Goal: Information Seeking & Learning: Learn about a topic

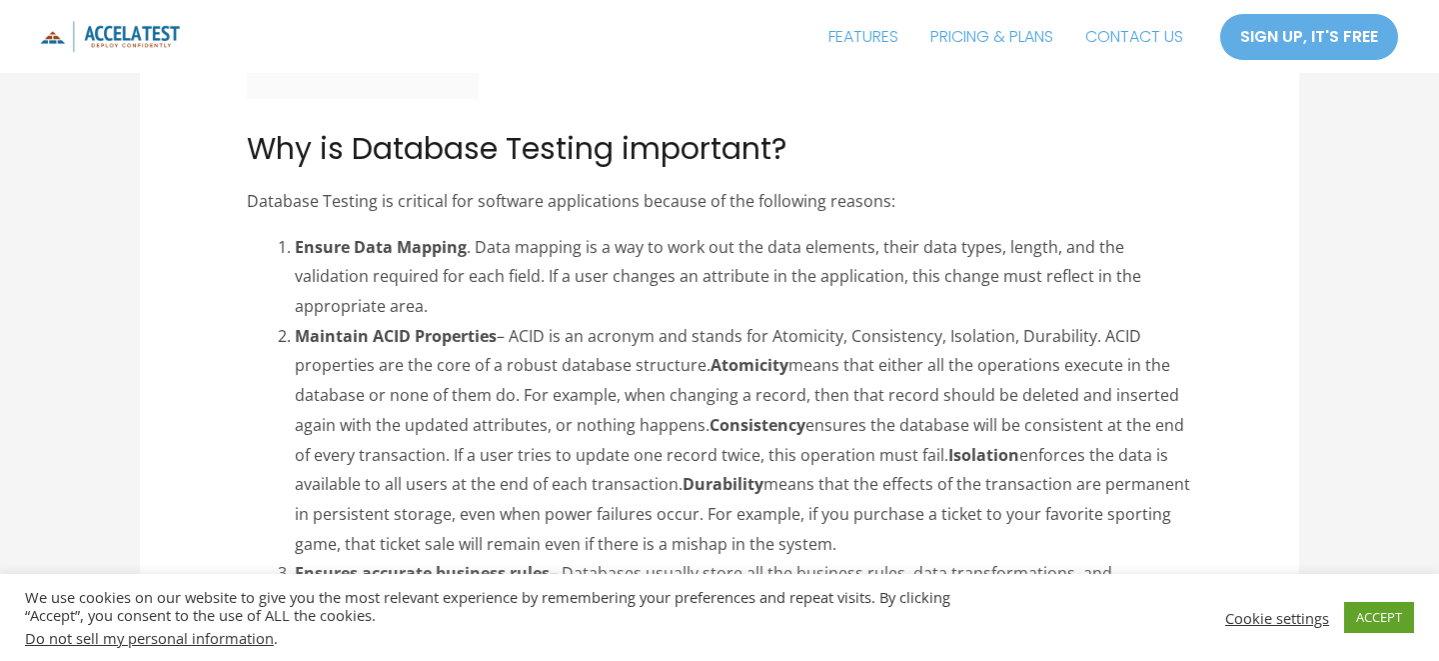
scroll to position [620, 0]
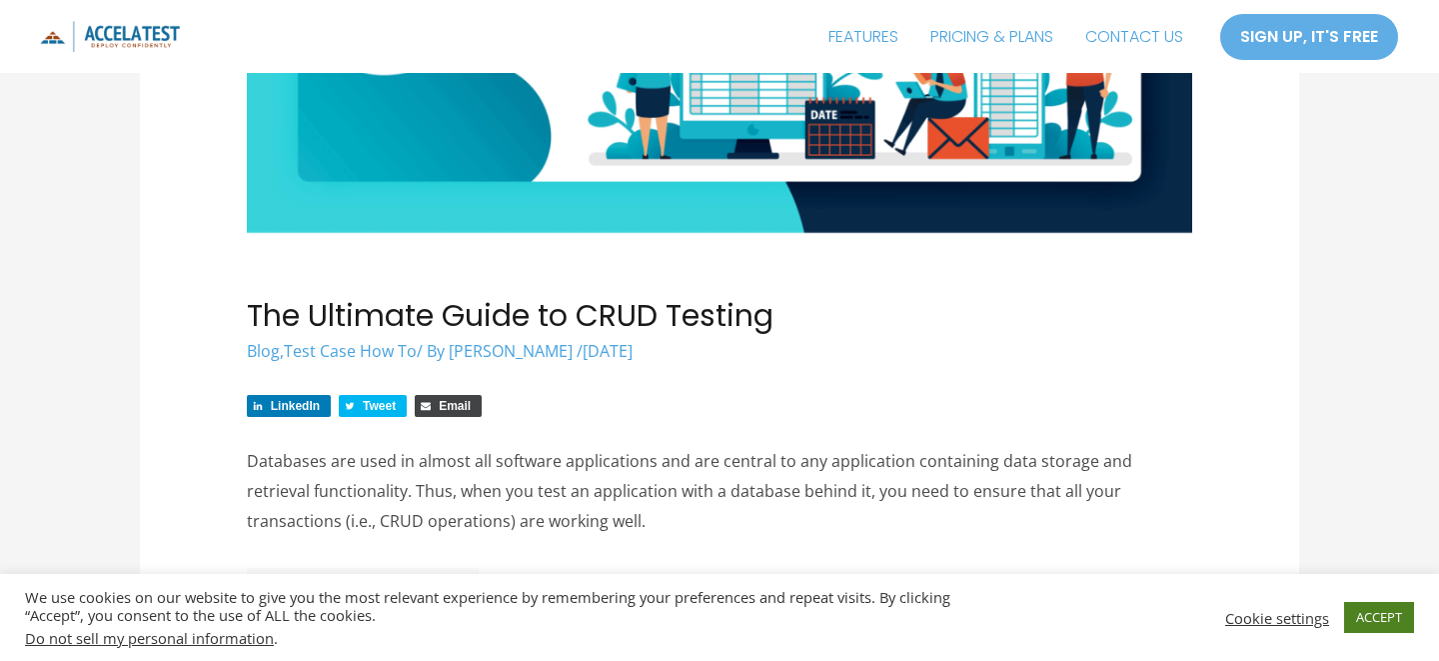
click at [1371, 611] on link "ACCEPT" at bounding box center [1379, 617] width 70 height 31
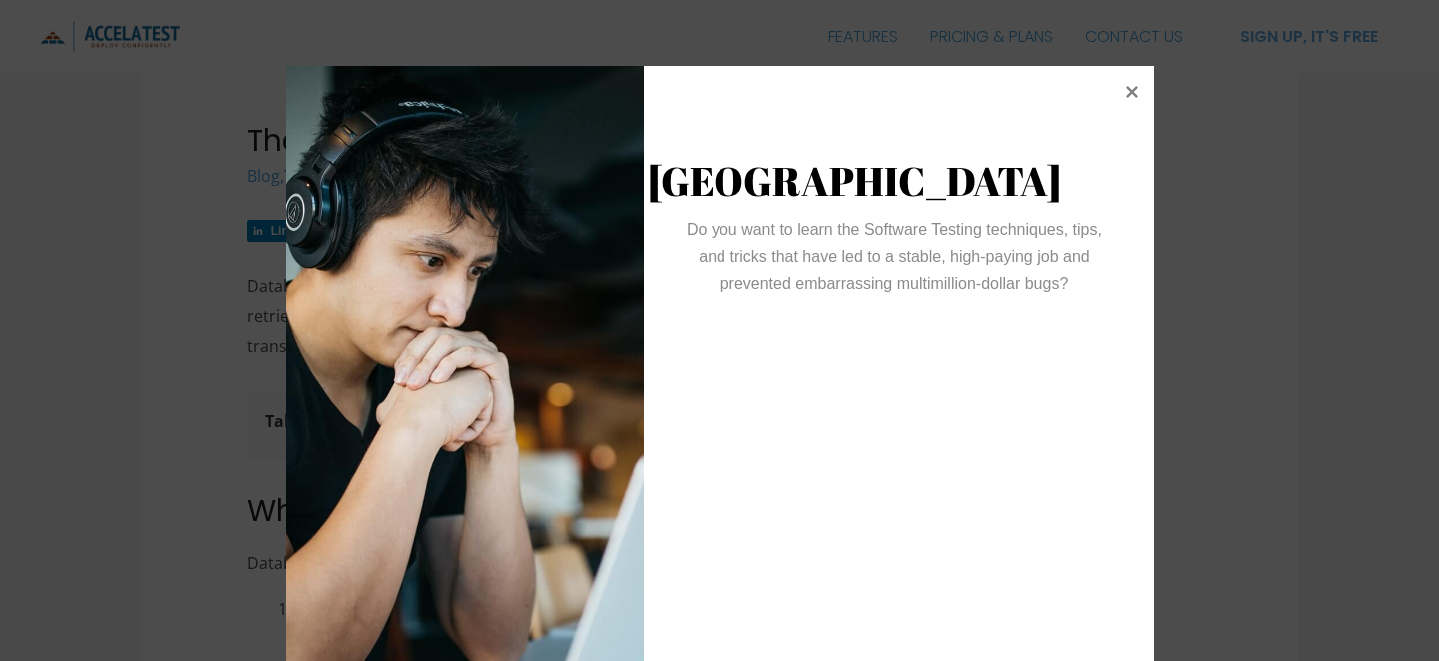
scroll to position [66, 0]
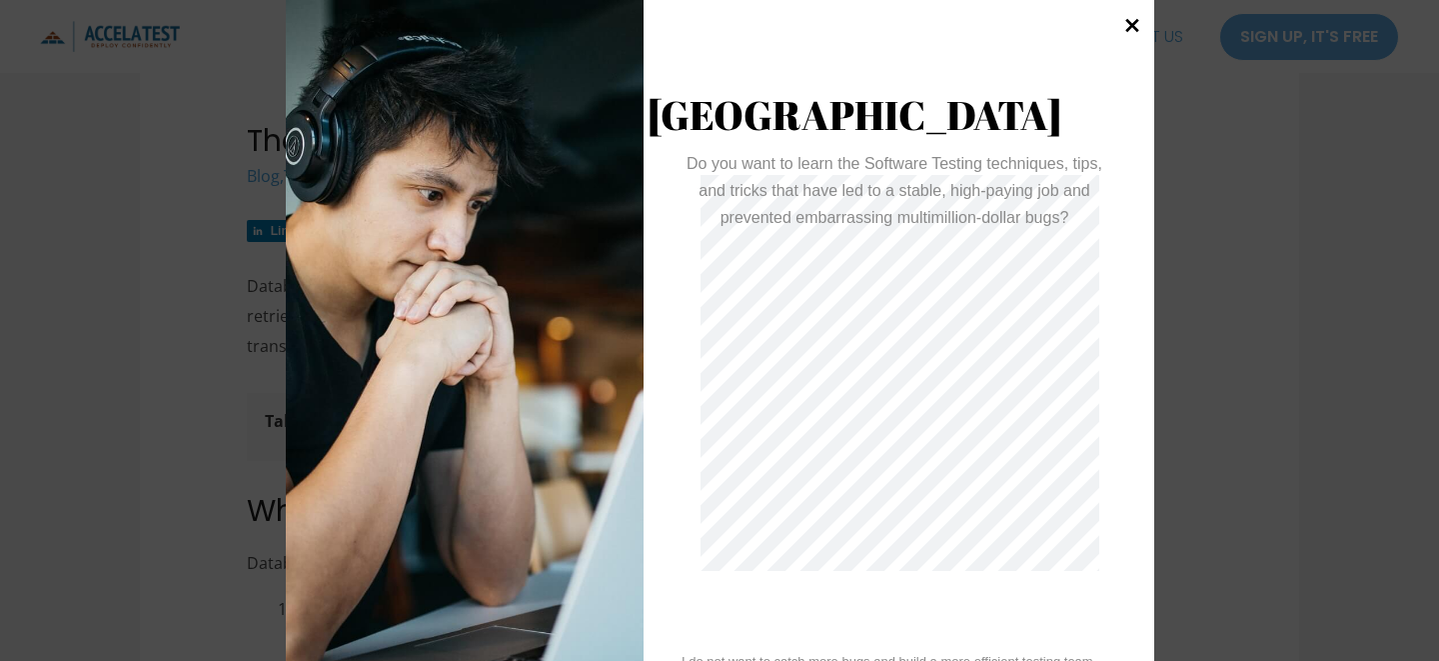
click at [1129, 32] on icon at bounding box center [1131, 25] width 27 height 27
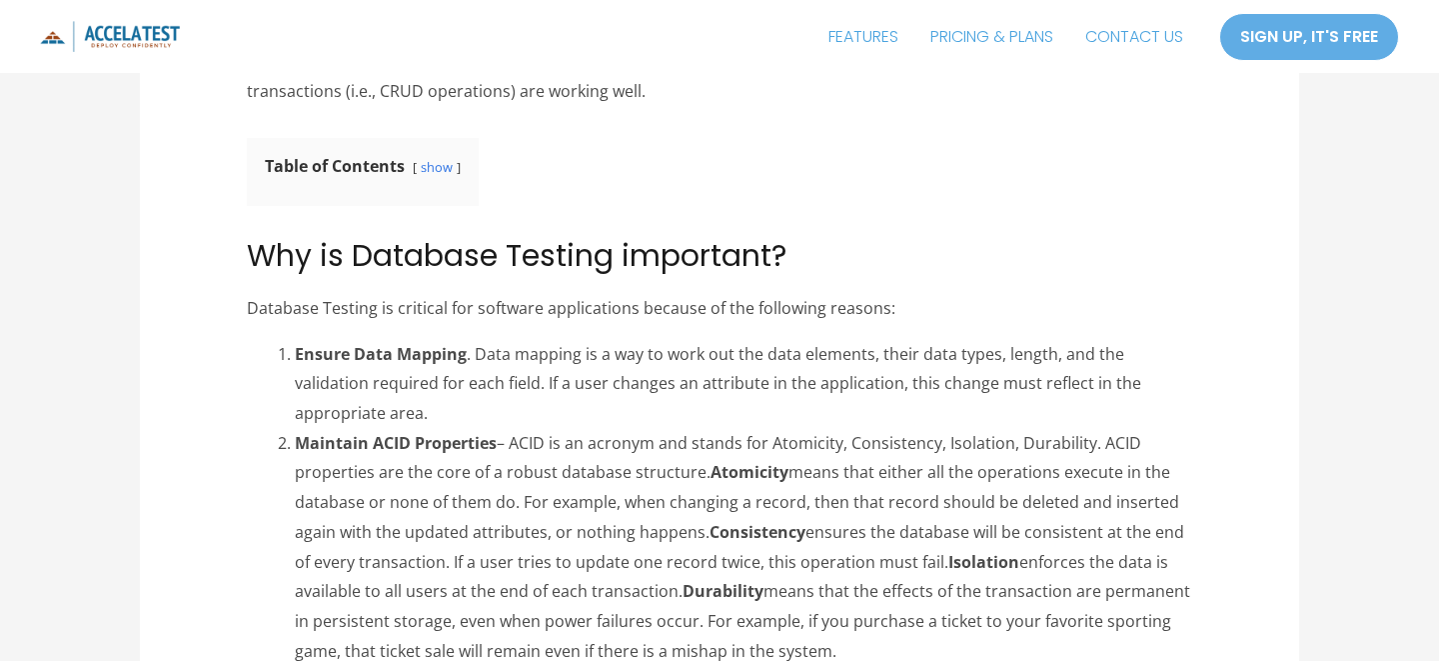
scroll to position [1076, 0]
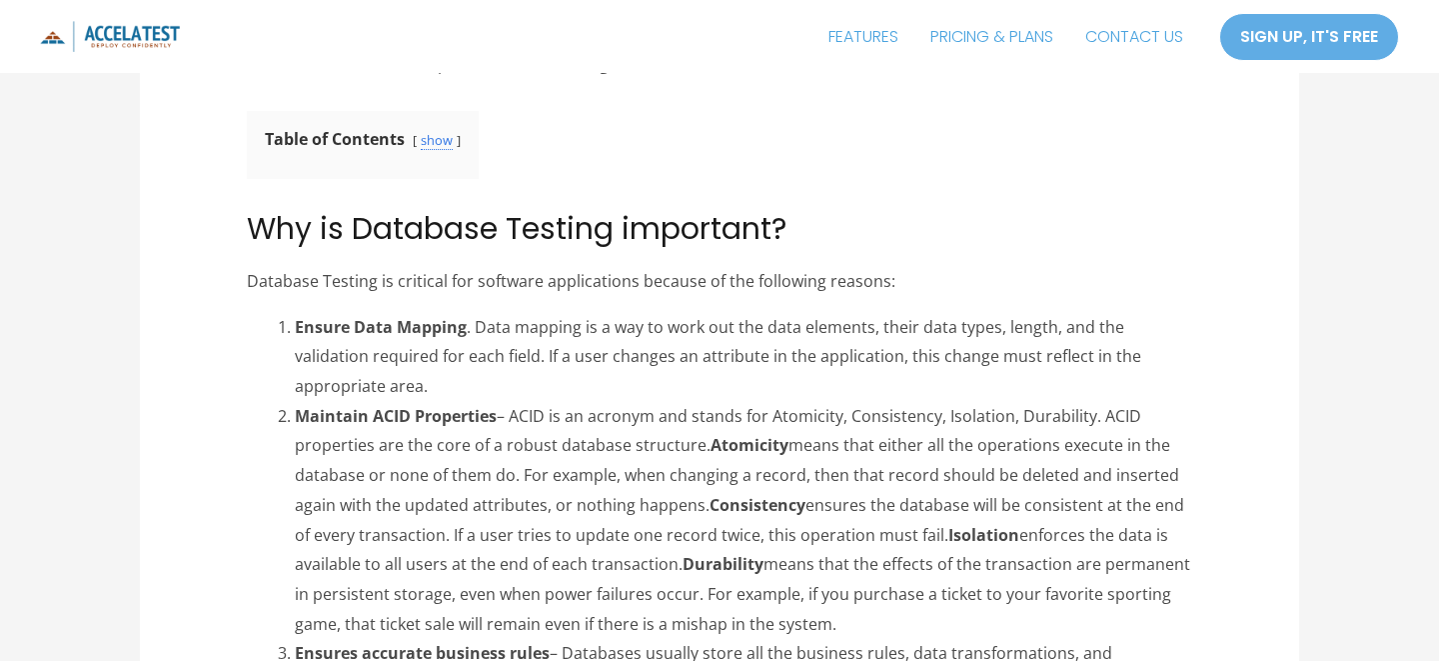
click at [434, 137] on link "show" at bounding box center [437, 140] width 32 height 19
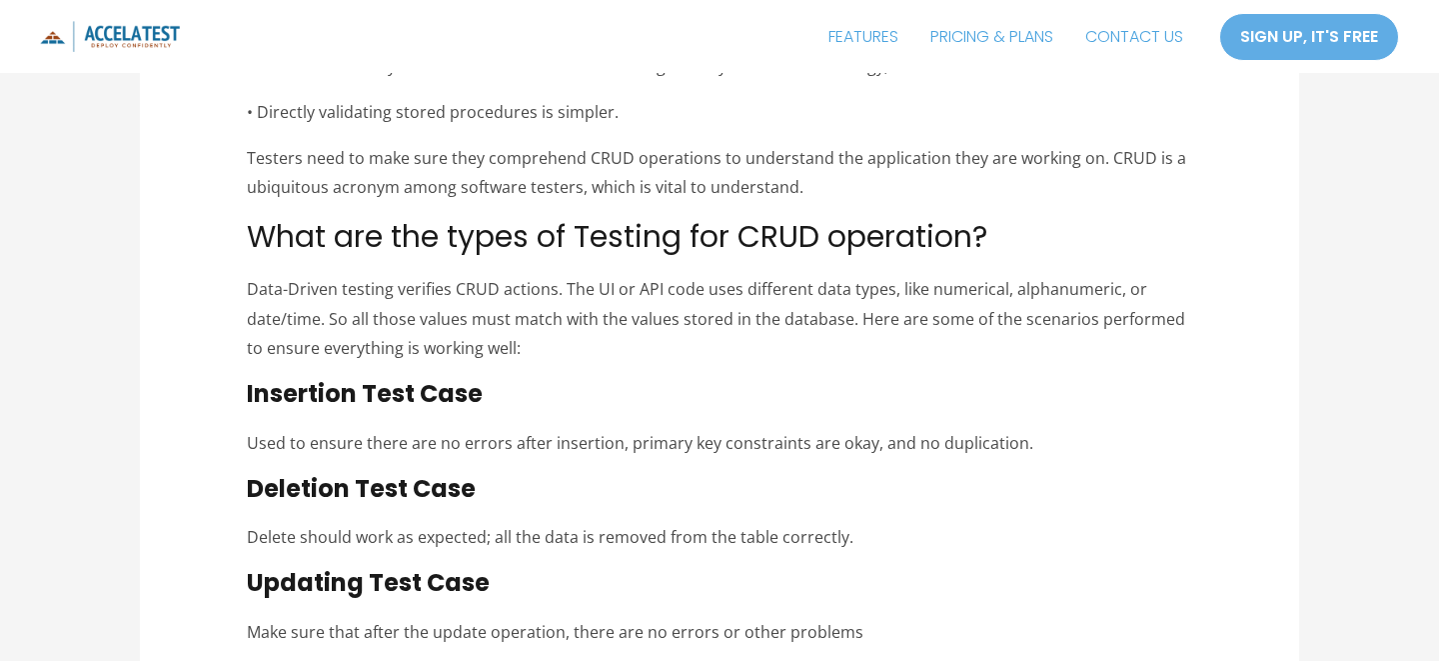
scroll to position [5985, 0]
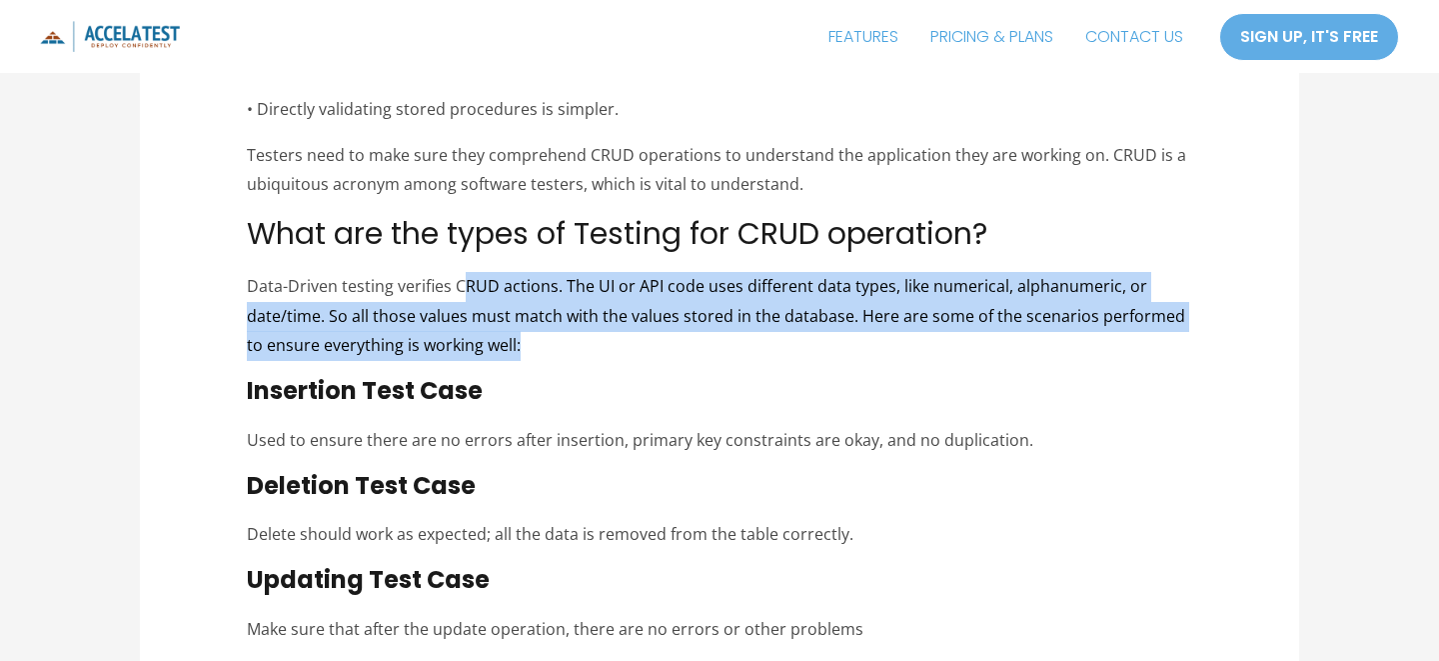
drag, startPoint x: 461, startPoint y: 245, endPoint x: 506, endPoint y: 317, distance: 84.9
click at [506, 317] on p "Data-Driven testing verifies CRUD actions. The UI or API code uses different da…" at bounding box center [720, 316] width 946 height 89
drag, startPoint x: 506, startPoint y: 317, endPoint x: 416, endPoint y: 251, distance: 111.5
click at [416, 272] on p "Data-Driven testing verifies CRUD actions. The UI or API code uses different da…" at bounding box center [720, 316] width 946 height 89
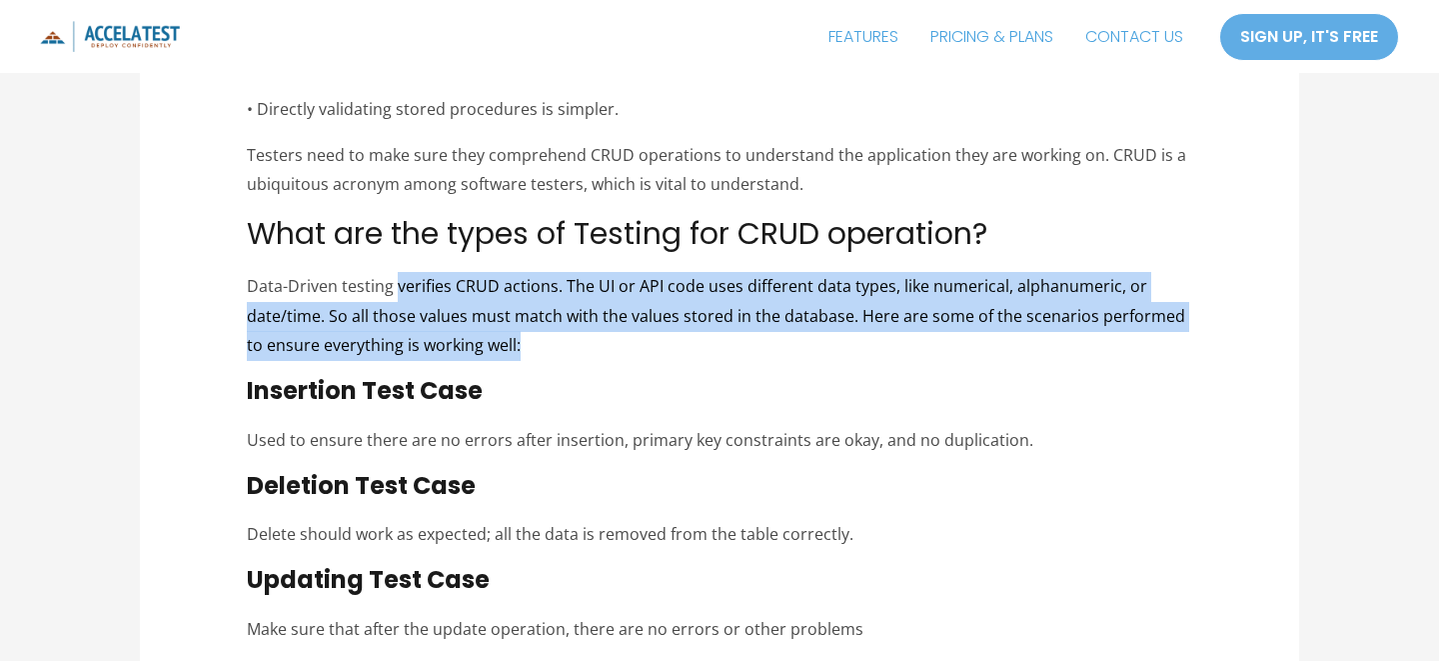
click at [416, 275] on span "Data-Driven testing verifies CRUD actions. The UI or API code uses different da…" at bounding box center [716, 315] width 938 height 81
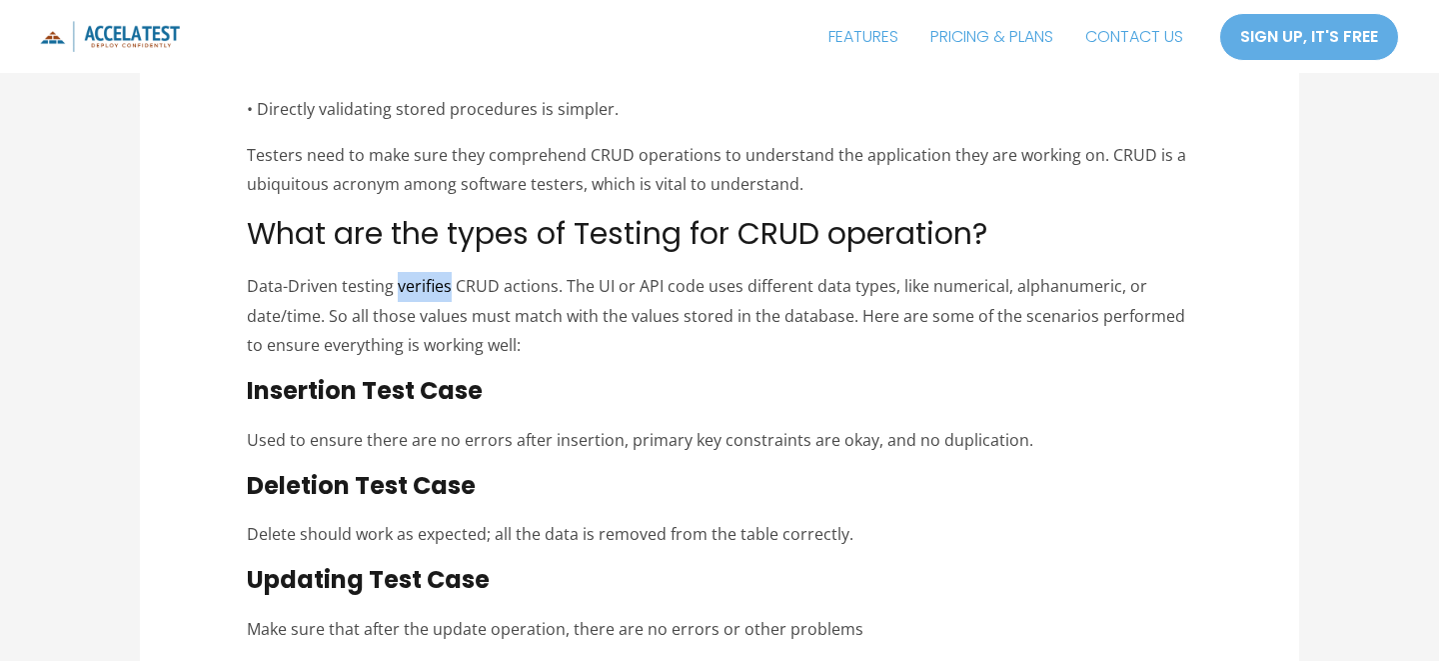
click at [416, 275] on span "Data-Driven testing verifies CRUD actions. The UI or API code uses different da…" at bounding box center [716, 315] width 938 height 81
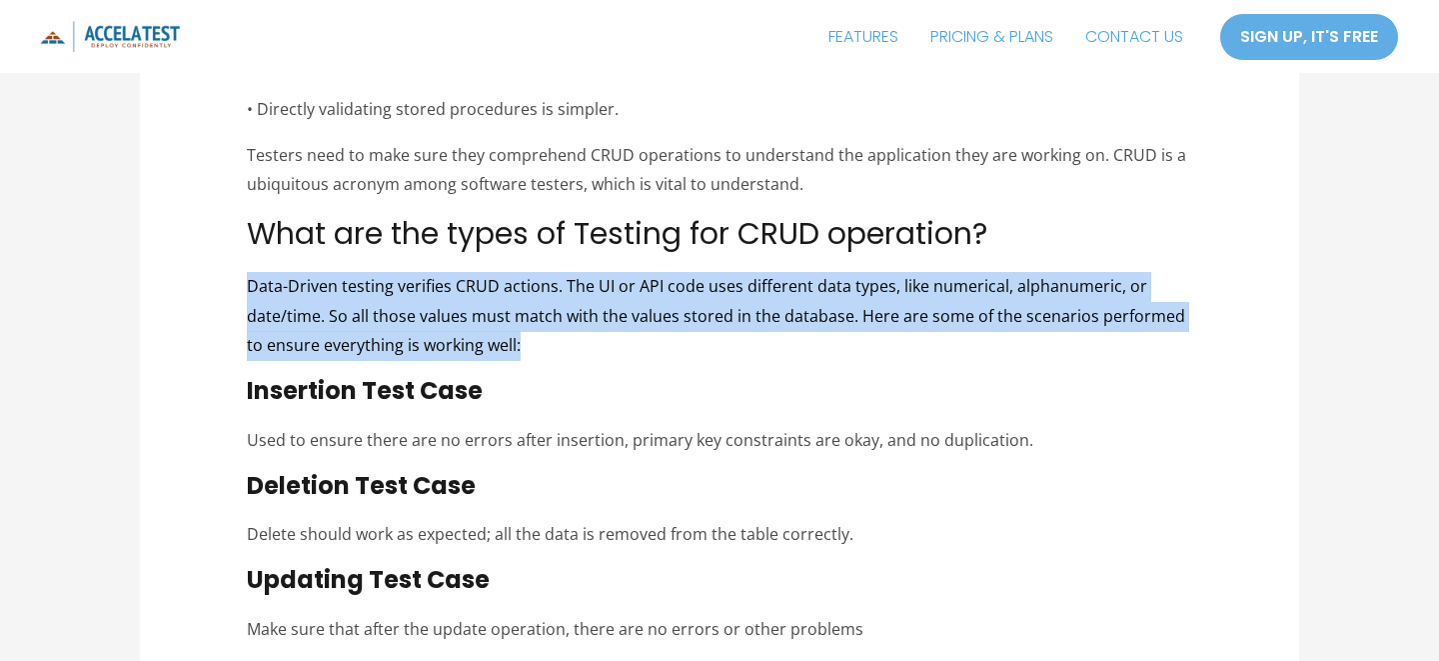
click at [416, 275] on span "Data-Driven testing verifies CRUD actions. The UI or API code uses different da…" at bounding box center [716, 315] width 938 height 81
click at [419, 275] on span "Data-Driven testing verifies CRUD actions. The UI or API code uses different da…" at bounding box center [716, 315] width 938 height 81
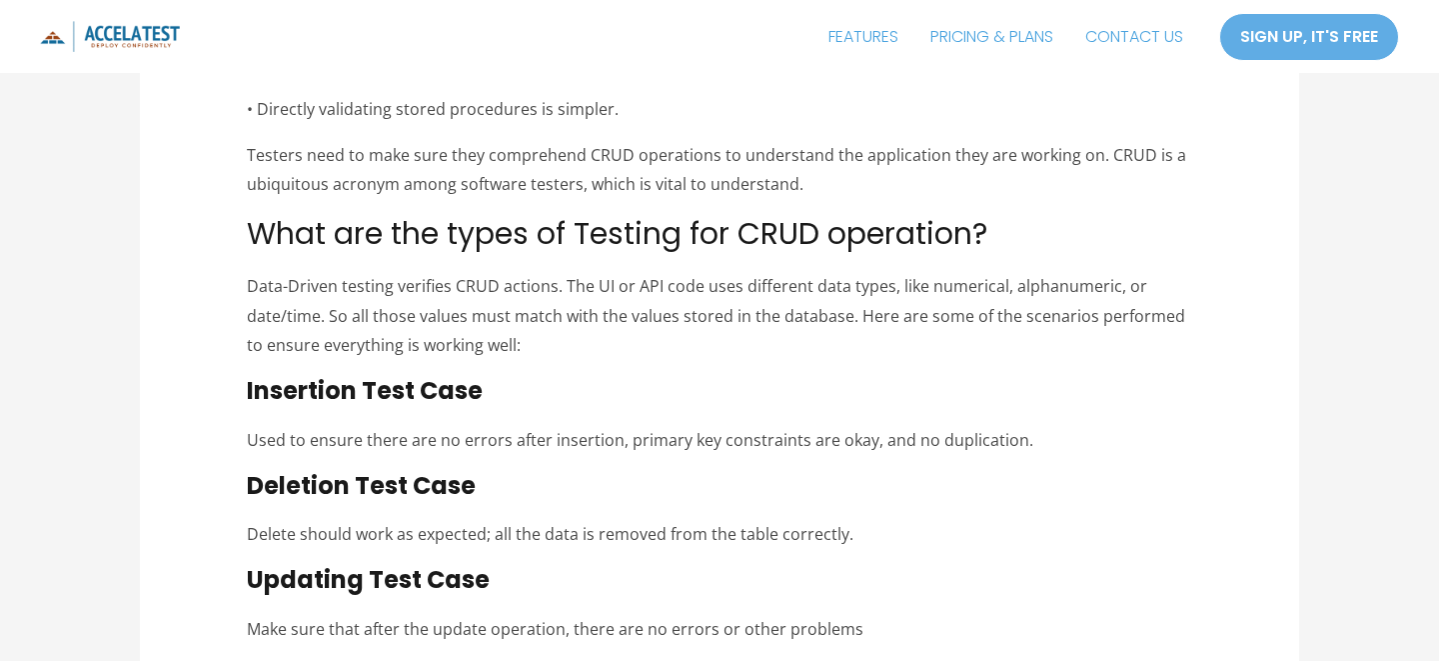
click at [453, 282] on span "Data-Driven testing verifies CRUD actions. The UI or API code uses different da…" at bounding box center [716, 315] width 938 height 81
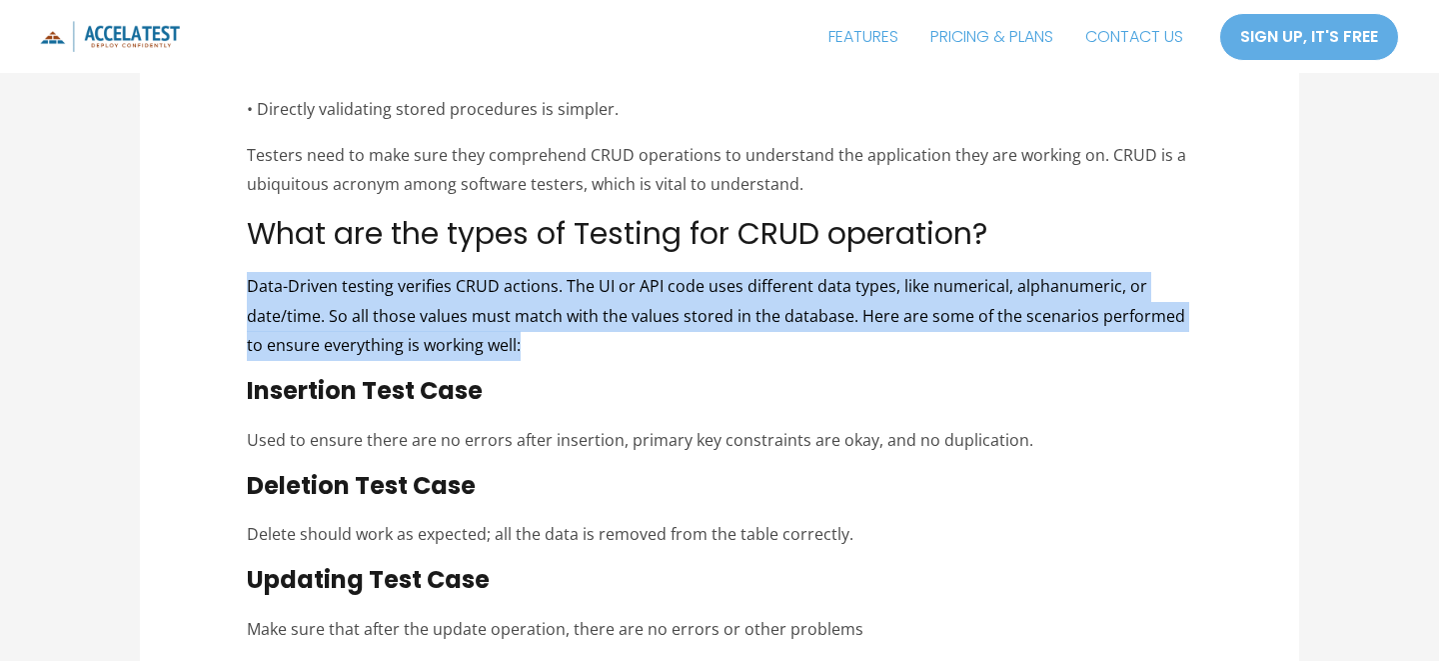
click at [453, 282] on span "Data-Driven testing verifies CRUD actions. The UI or API code uses different da…" at bounding box center [716, 315] width 938 height 81
drag, startPoint x: 505, startPoint y: 302, endPoint x: 245, endPoint y: 250, distance: 265.0
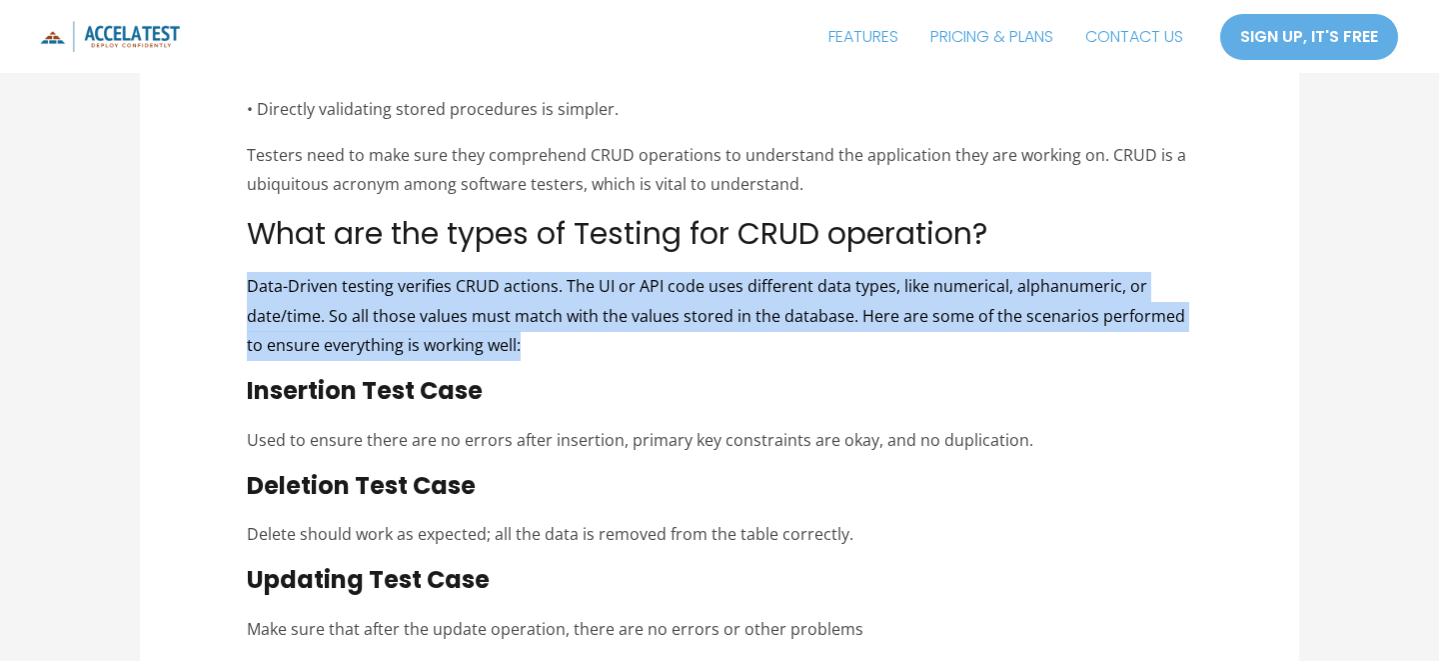
drag, startPoint x: 511, startPoint y: 306, endPoint x: 236, endPoint y: 237, distance: 283.3
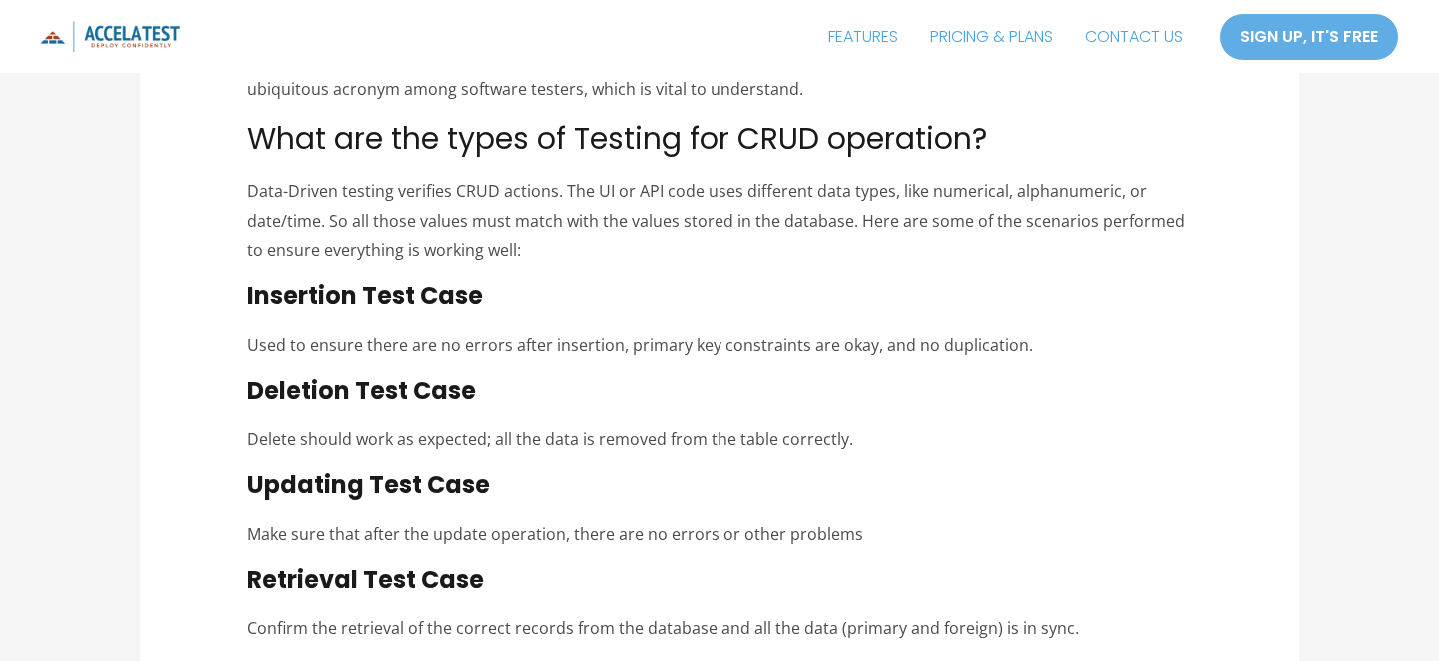
scroll to position [6084, 0]
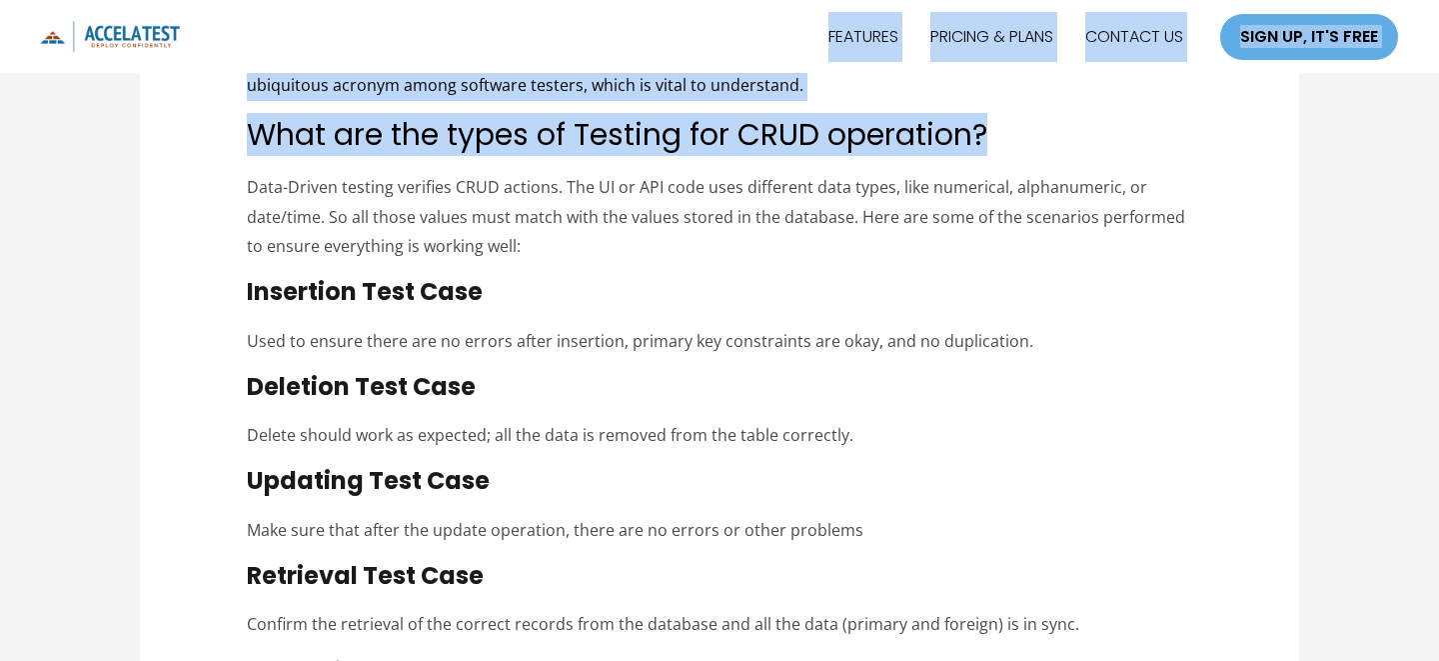
drag, startPoint x: 298, startPoint y: 124, endPoint x: 260, endPoint y: 50, distance: 83.1
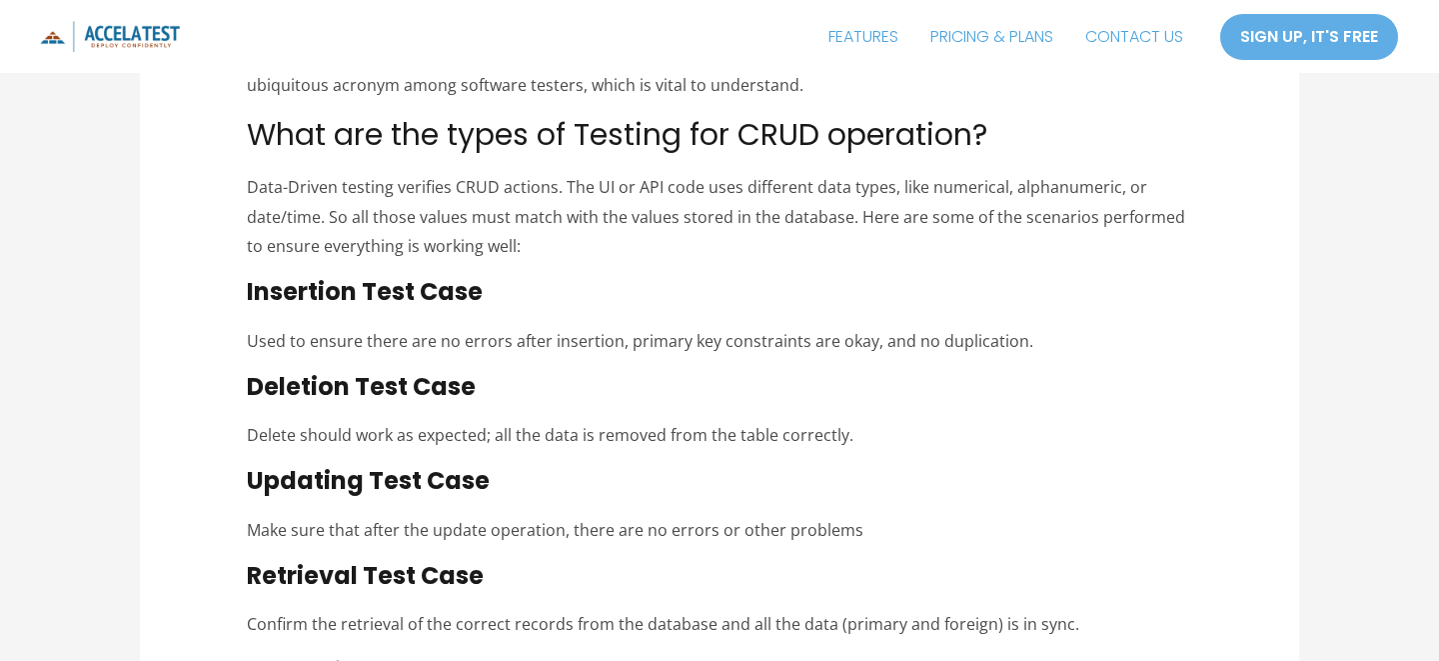
click at [268, 113] on span "What are the types of Testing for CRUD operation?" at bounding box center [617, 134] width 741 height 43
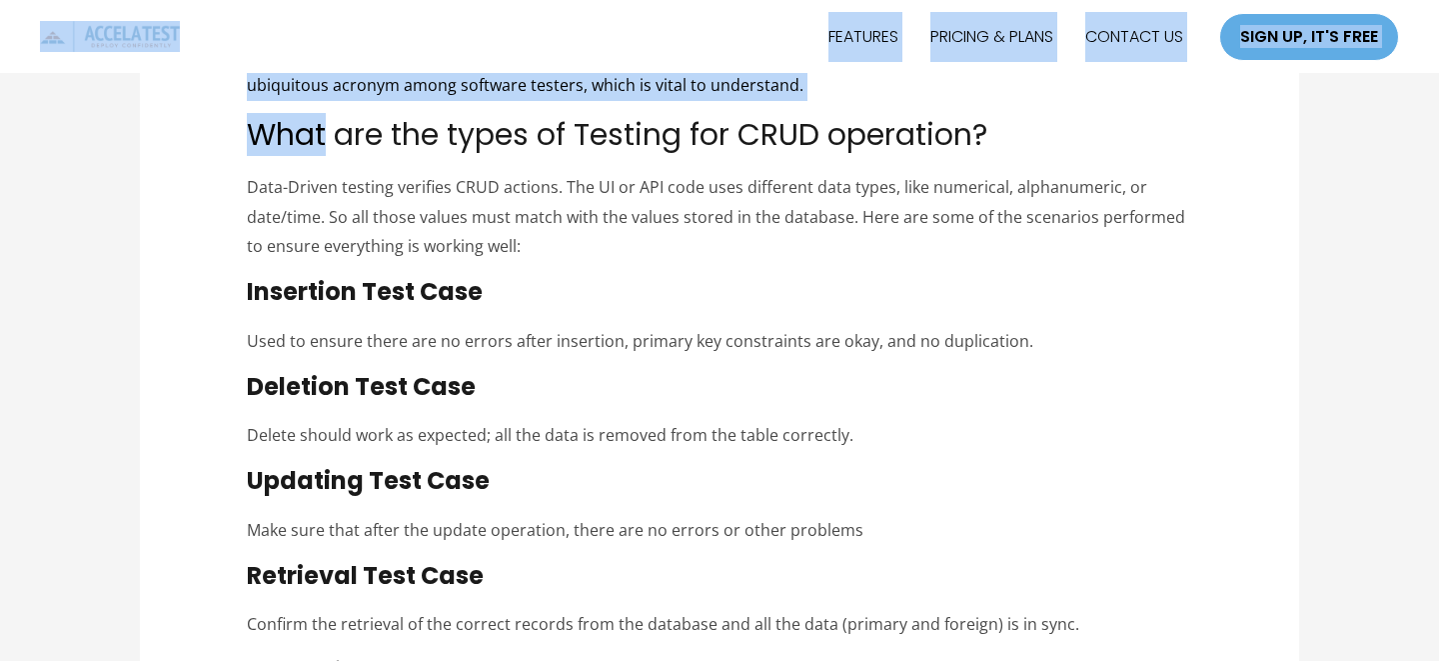
drag, startPoint x: 268, startPoint y: 94, endPoint x: 290, endPoint y: 16, distance: 81.0
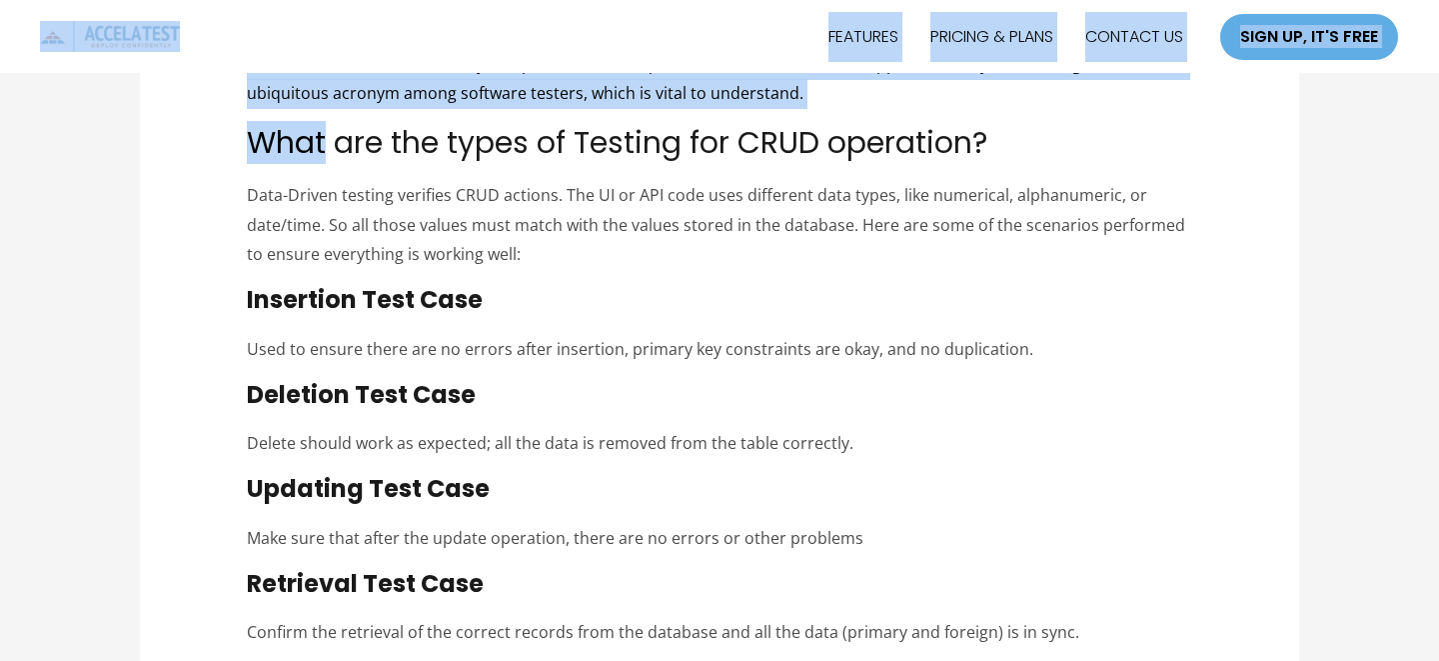
scroll to position [6081, 0]
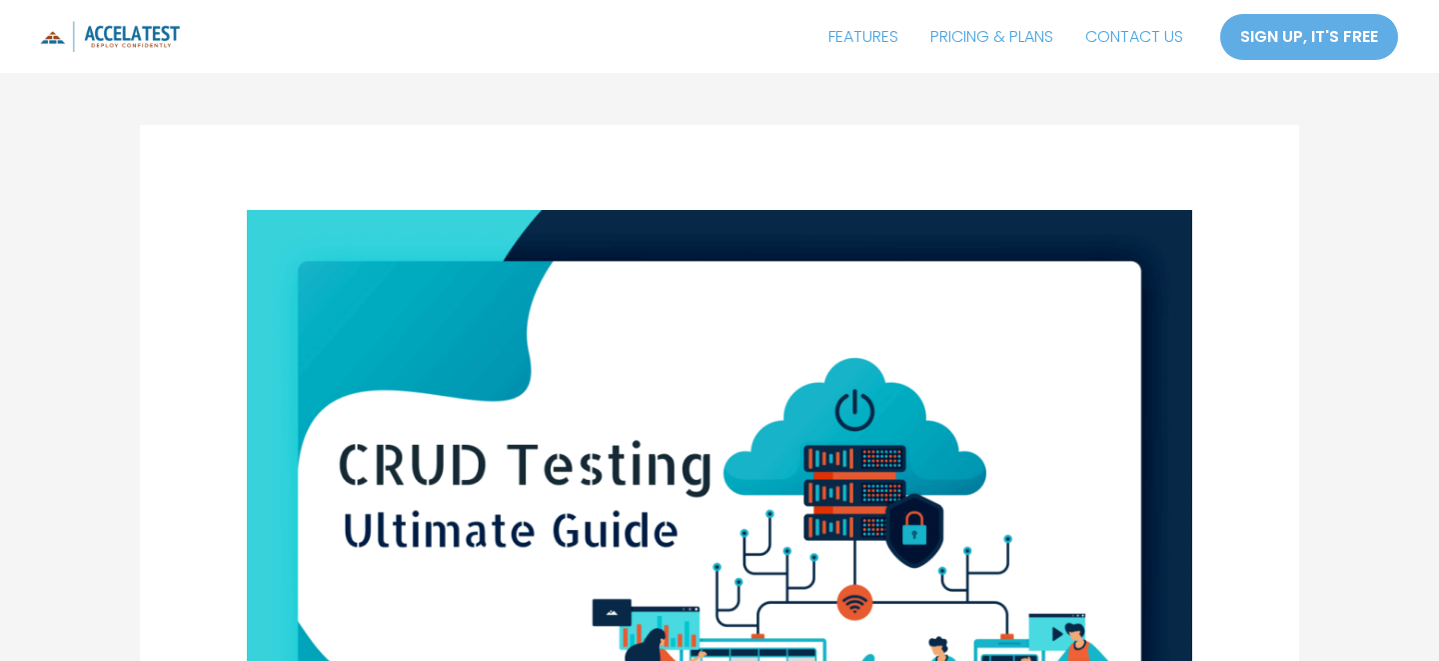
scroll to position [0, 0]
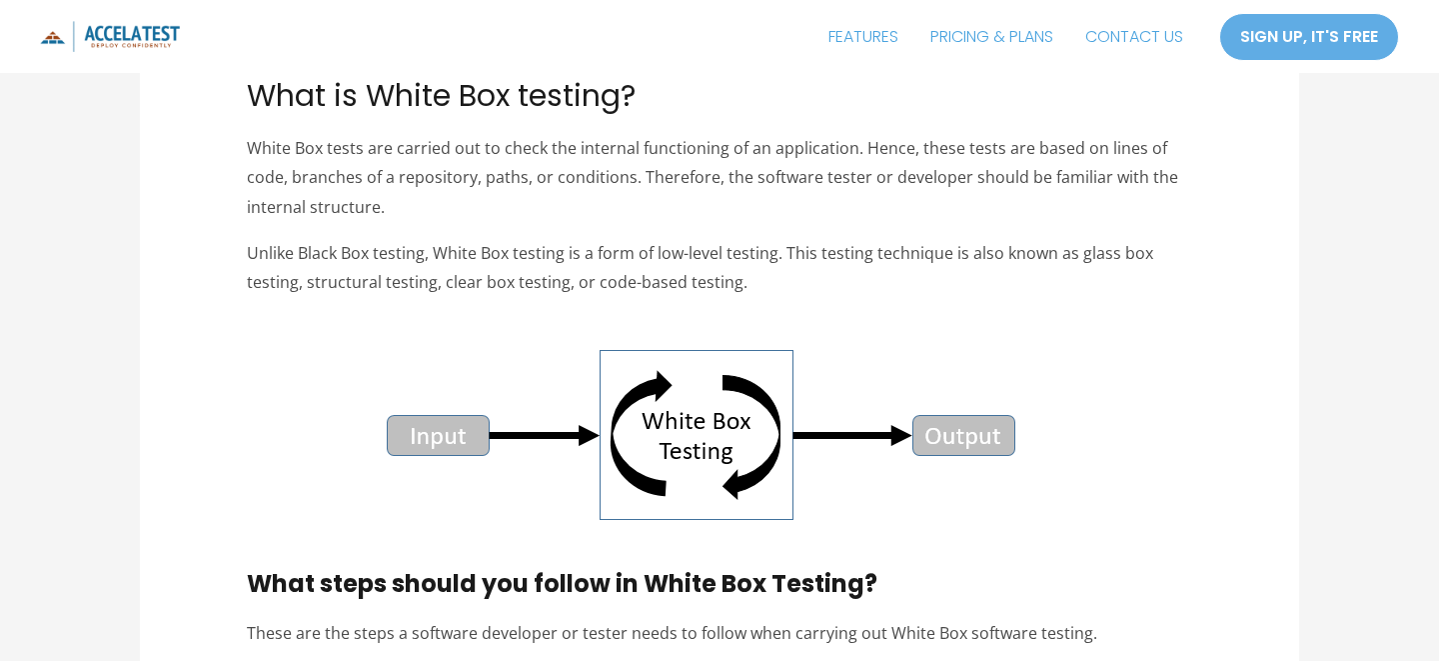
scroll to position [1672, 0]
